Goal: Task Accomplishment & Management: Use online tool/utility

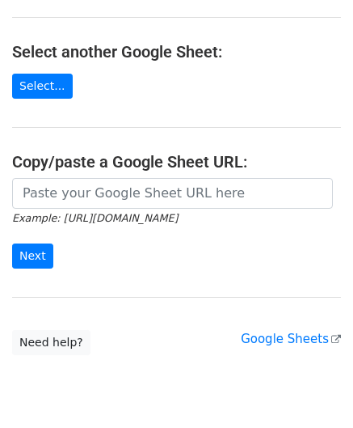
scroll to position [162, 0]
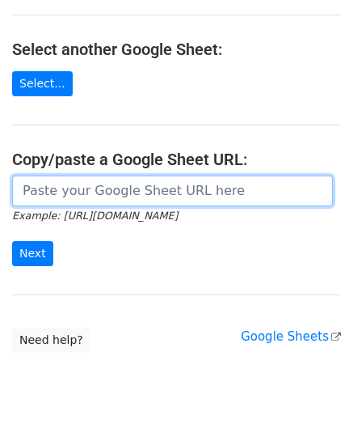
click at [81, 193] on input "url" at bounding box center [172, 190] width 321 height 31
paste input "[URL][DOMAIN_NAME]"
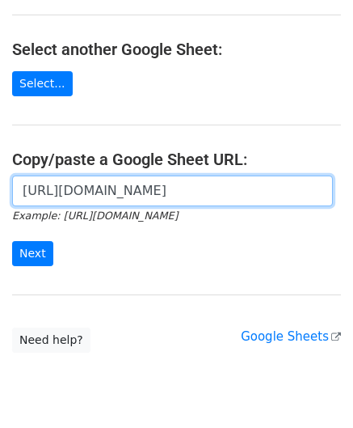
scroll to position [0, 359]
type input "[URL][DOMAIN_NAME]"
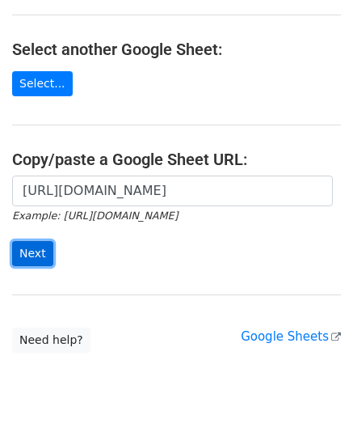
click at [42, 244] on input "Next" at bounding box center [32, 253] width 41 height 25
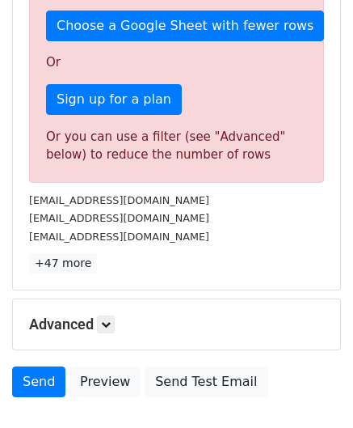
scroll to position [546, 0]
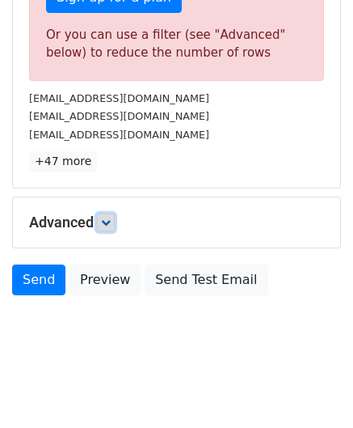
click at [111, 214] on link at bounding box center [106, 223] width 18 height 18
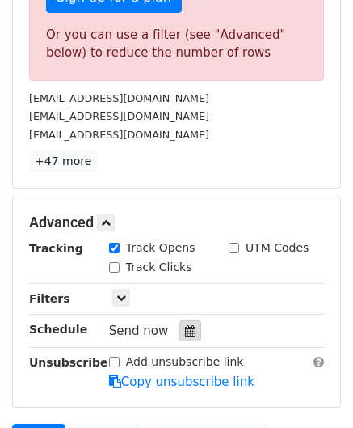
click at [180, 320] on div at bounding box center [191, 330] width 22 height 21
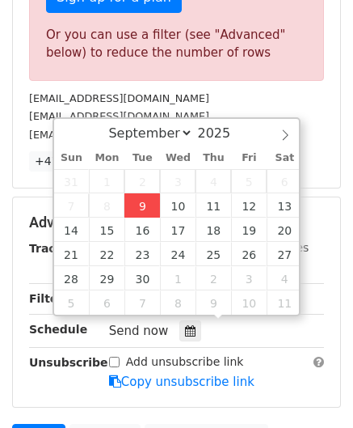
type input "2025-09-09 12:00"
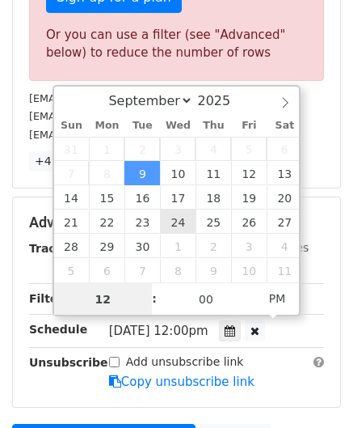
paste input "4"
type input "4"
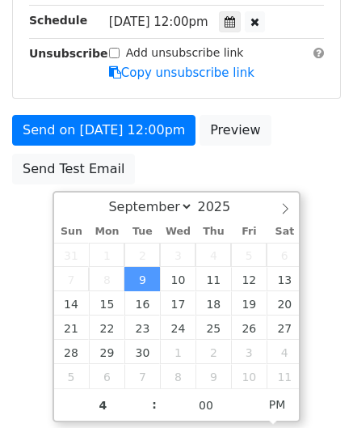
type input "2025-09-09 16:00"
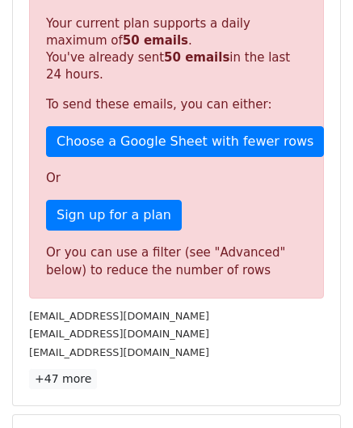
scroll to position [742, 0]
